Goal: Information Seeking & Learning: Check status

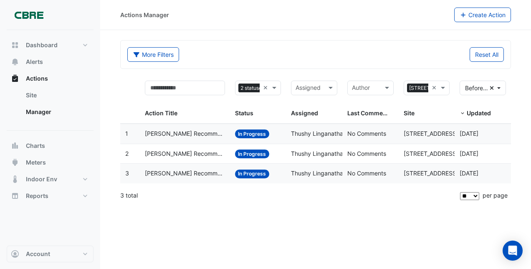
click at [208, 137] on span "[PERSON_NAME] Recommendation- Tenant condenser water loop" at bounding box center [185, 134] width 80 height 10
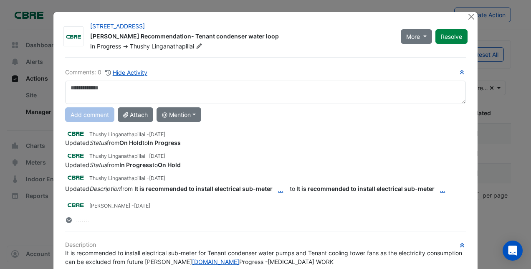
scroll to position [8, 0]
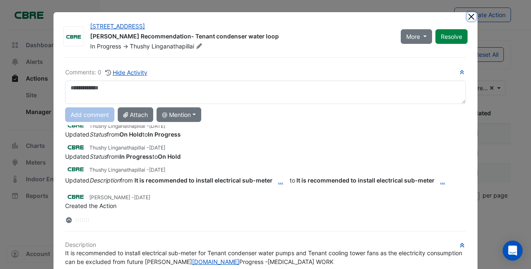
click at [467, 14] on button "Close" at bounding box center [471, 16] width 9 height 9
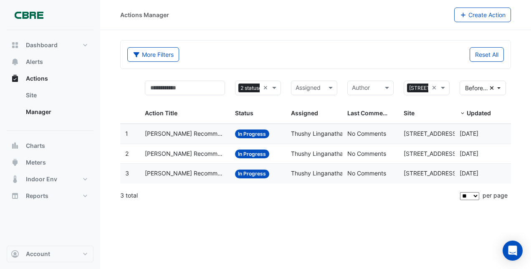
click at [204, 158] on datatable-body-cell "Action Title: NABERS Recommendation- Electrical sub-meters" at bounding box center [185, 154] width 90 height 20
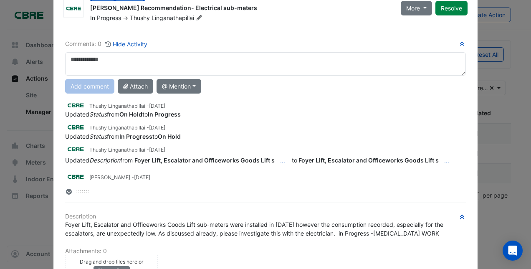
scroll to position [0, 0]
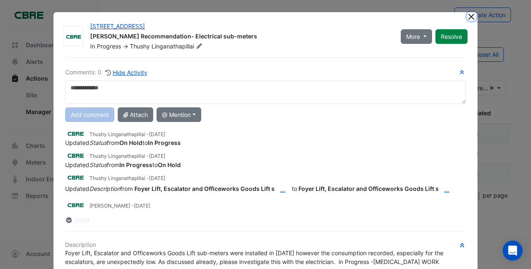
click at [468, 15] on button "Close" at bounding box center [471, 16] width 9 height 9
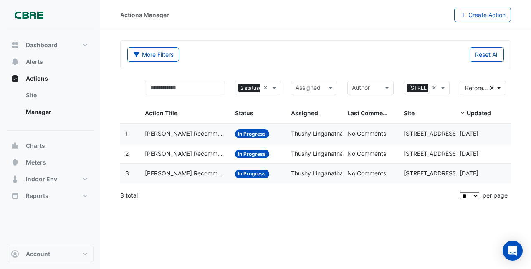
click at [186, 170] on span "[PERSON_NAME] Recommendation- Water sub-meter" at bounding box center [185, 174] width 80 height 10
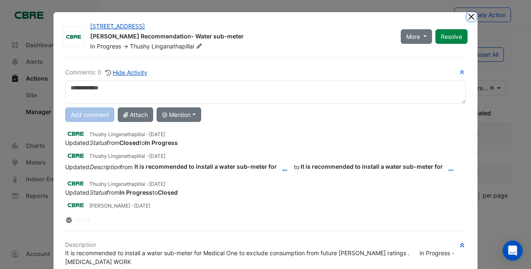
click at [467, 14] on button "Close" at bounding box center [471, 16] width 9 height 9
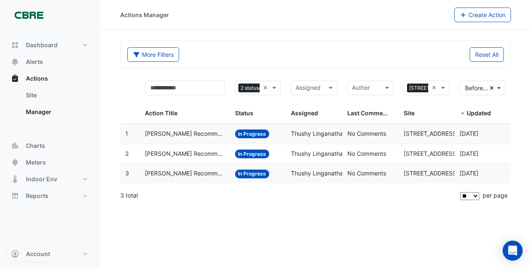
click at [250, 155] on span "In Progress" at bounding box center [252, 153] width 35 height 9
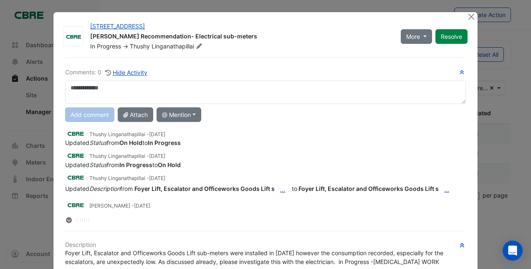
scroll to position [8, 0]
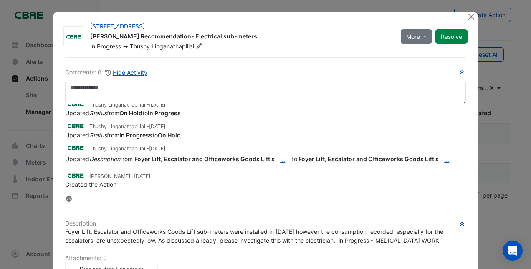
click at [459, 224] on icon "button" at bounding box center [462, 223] width 6 height 5
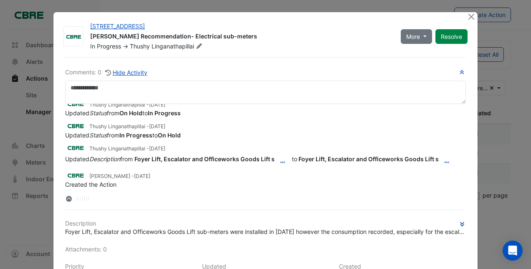
click at [459, 224] on icon "button" at bounding box center [462, 223] width 6 height 5
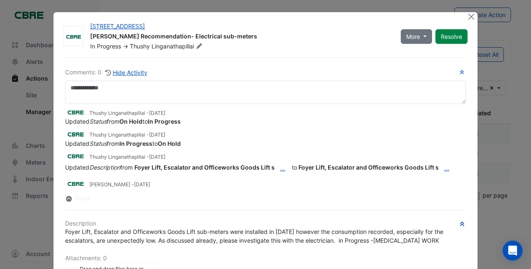
scroll to position [8, 0]
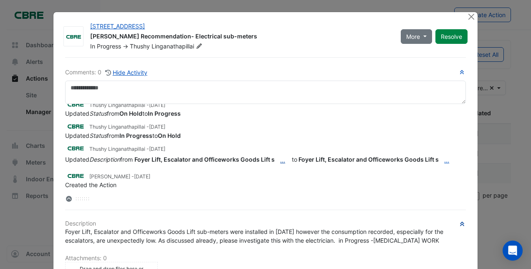
click at [280, 157] on button "..." at bounding box center [283, 160] width 16 height 15
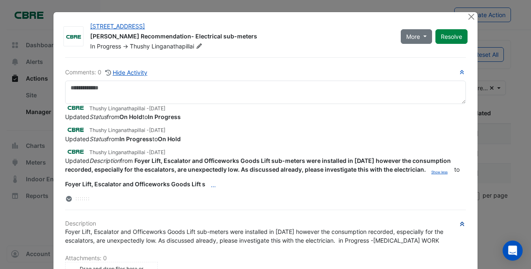
scroll to position [5, 0]
click at [471, 14] on button "Close" at bounding box center [471, 16] width 9 height 9
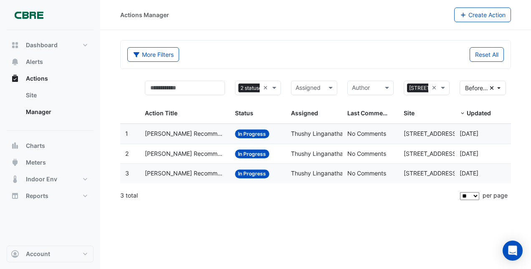
click at [213, 175] on span "[PERSON_NAME] Recommendation- Water sub-meter" at bounding box center [185, 174] width 80 height 10
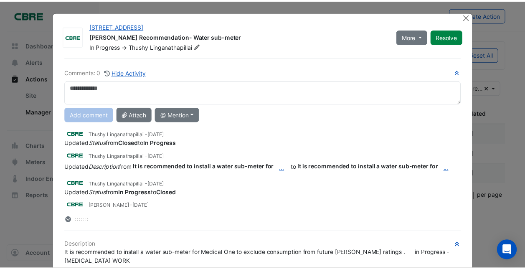
scroll to position [23, 0]
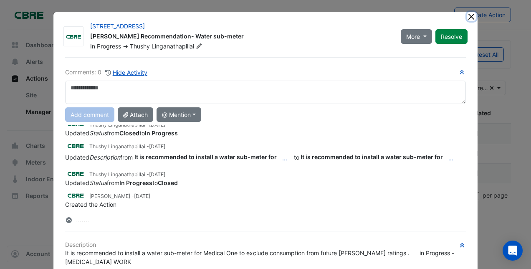
click at [467, 15] on button "Close" at bounding box center [471, 16] width 9 height 9
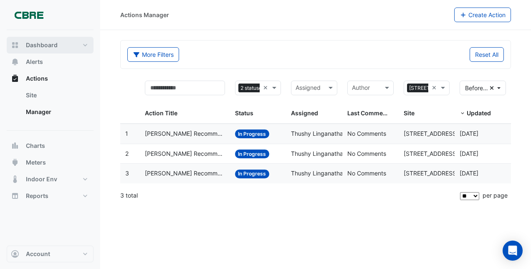
click at [87, 48] on button "Dashboard" at bounding box center [50, 45] width 87 height 17
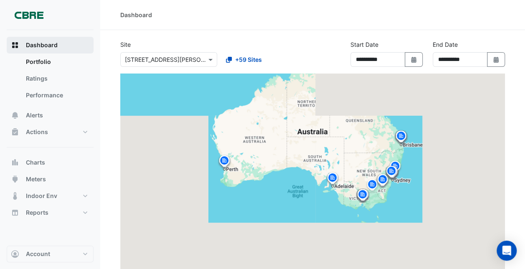
click at [87, 48] on button "Dashboard" at bounding box center [50, 45] width 87 height 17
